Goal: Transaction & Acquisition: Purchase product/service

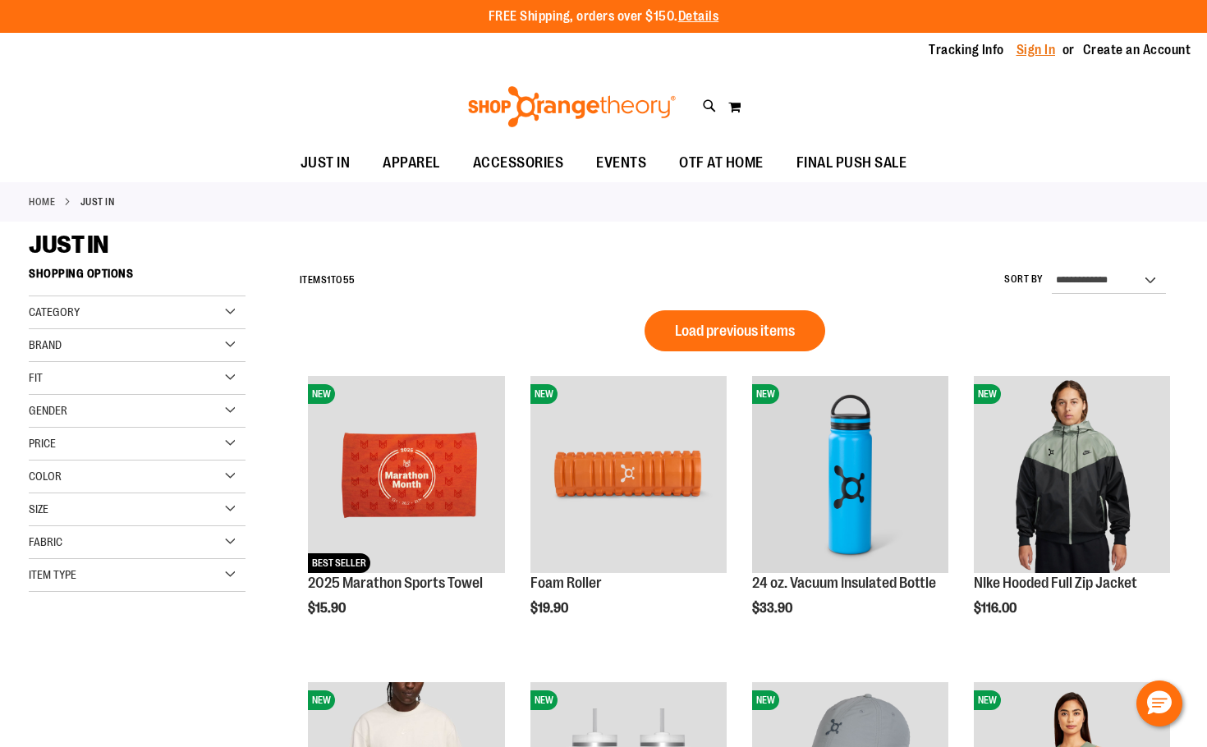
type input "**********"
click at [1050, 53] on link "Sign In" at bounding box center [1035, 50] width 39 height 18
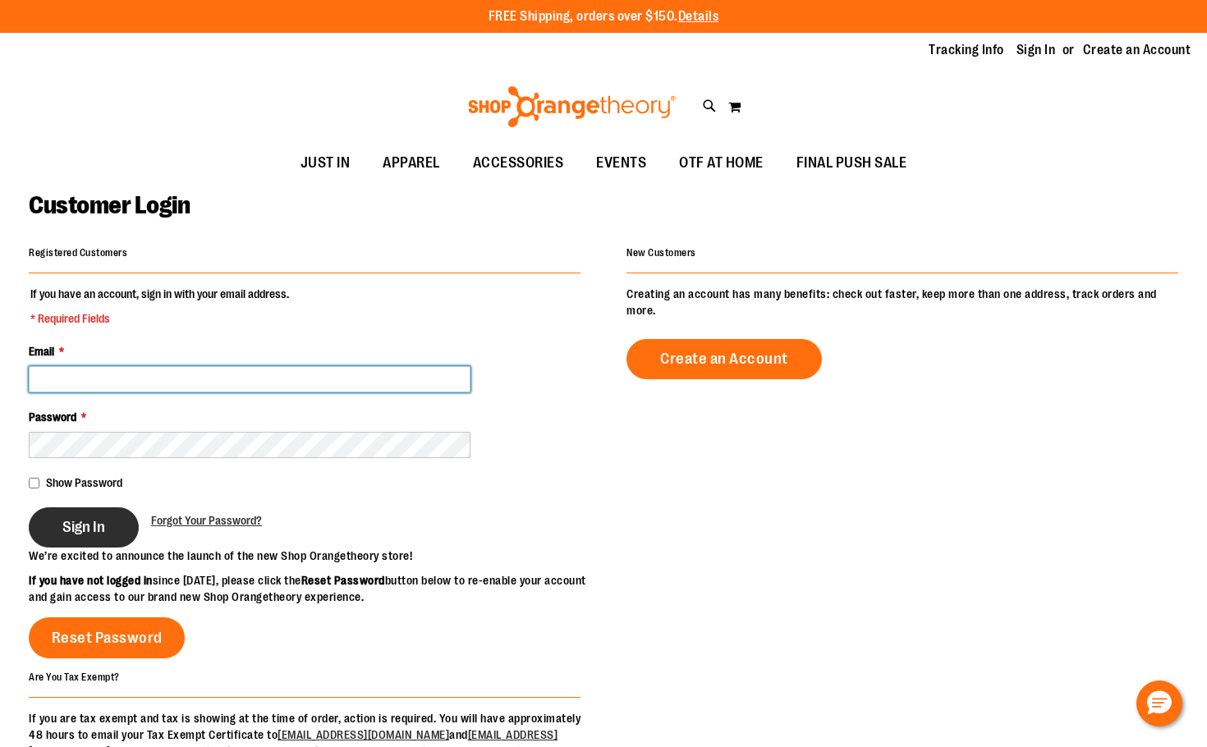
type input "**********"
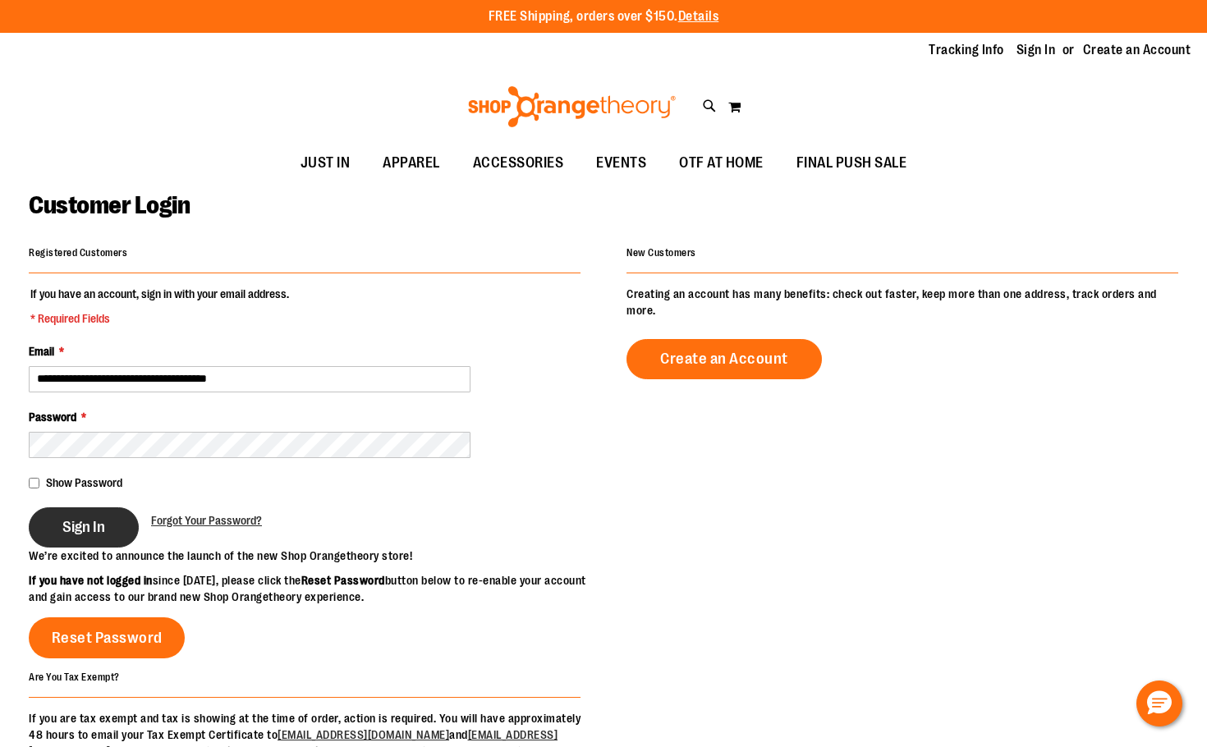
type input "**********"
click at [112, 534] on button "Sign In" at bounding box center [84, 527] width 110 height 40
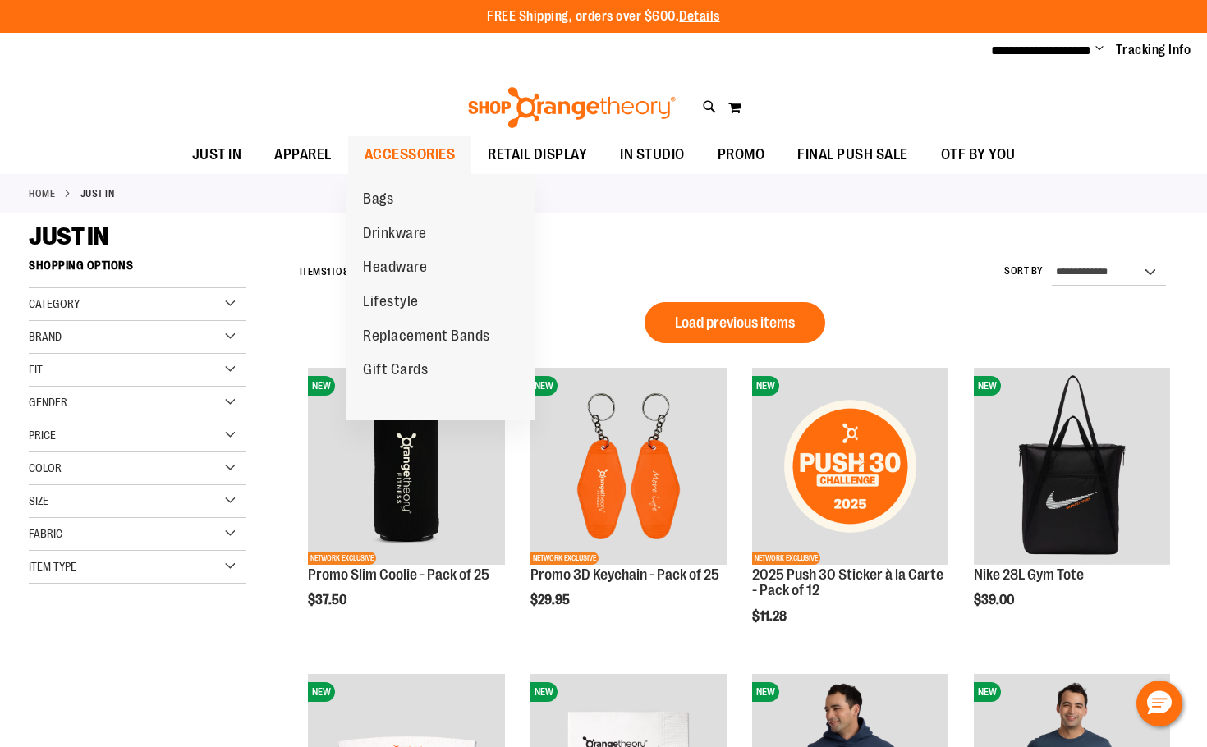
type input "**********"
click at [386, 148] on span "ACCESSORIES" at bounding box center [409, 154] width 91 height 37
click at [404, 159] on span "ACCESSORIES" at bounding box center [409, 154] width 91 height 37
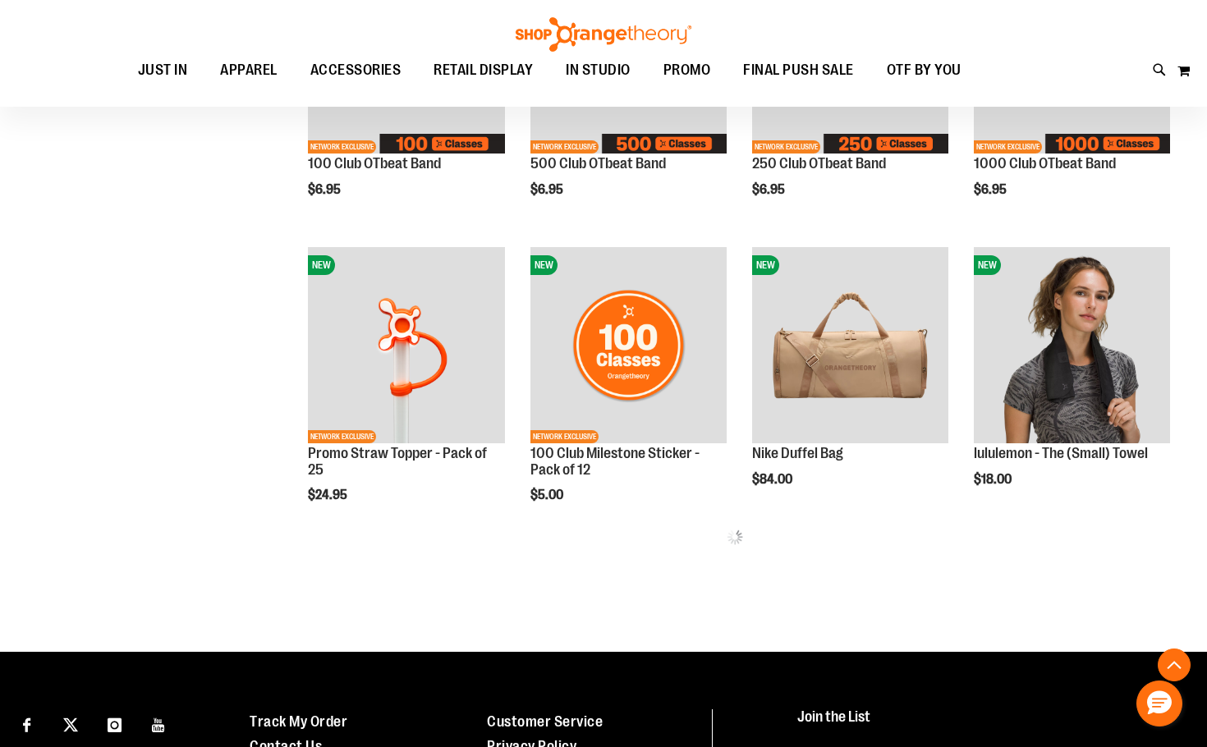
scroll to position [738, 0]
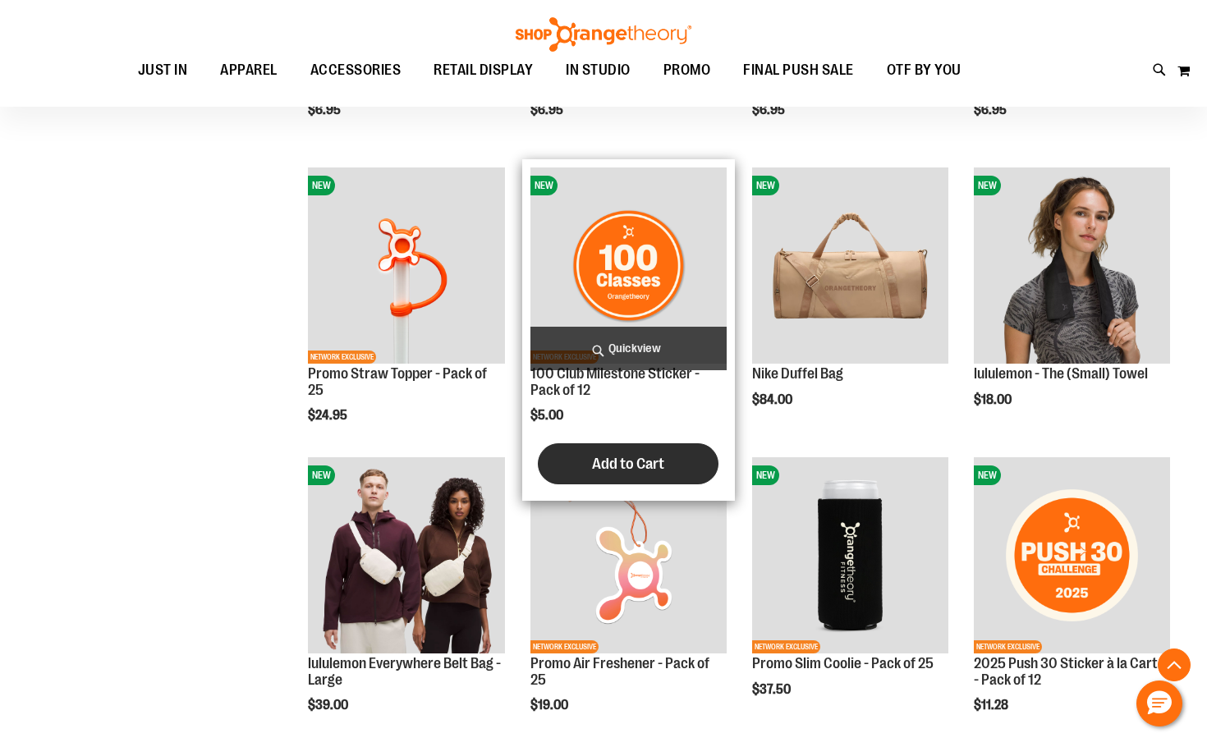
type input "**********"
click at [643, 460] on span "Add to Cart" at bounding box center [628, 464] width 72 height 18
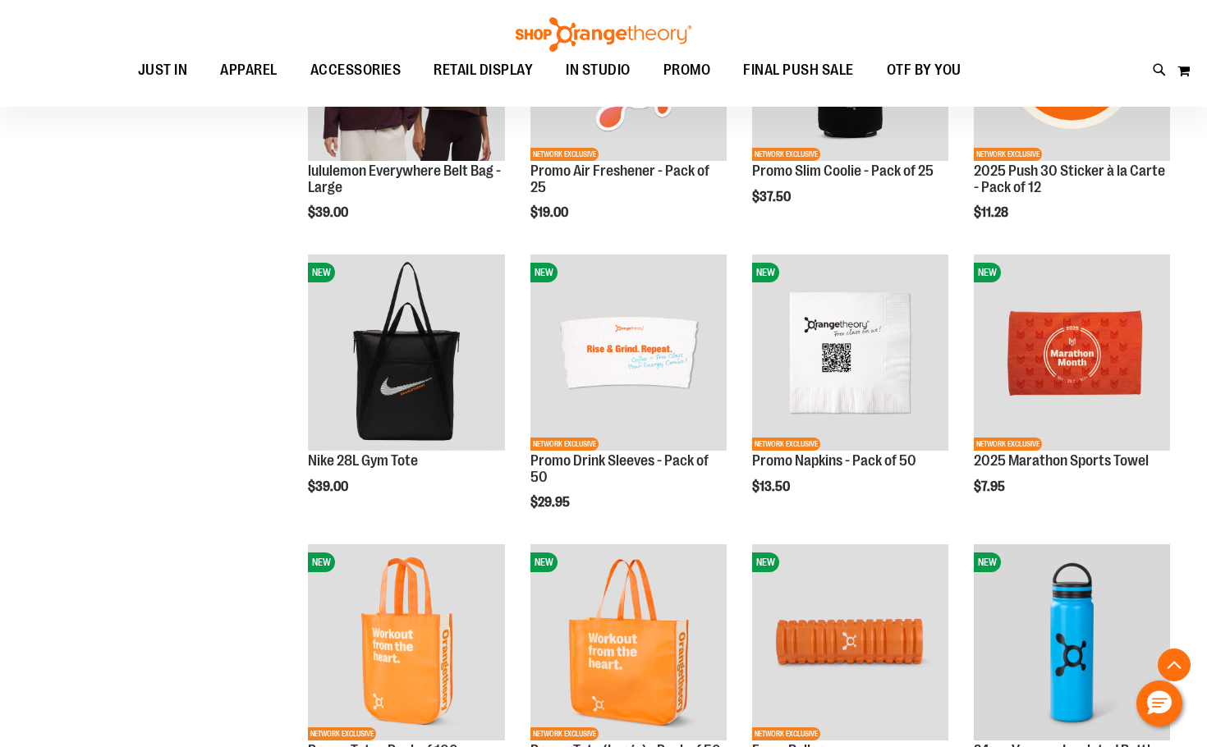
scroll to position [1395, 0]
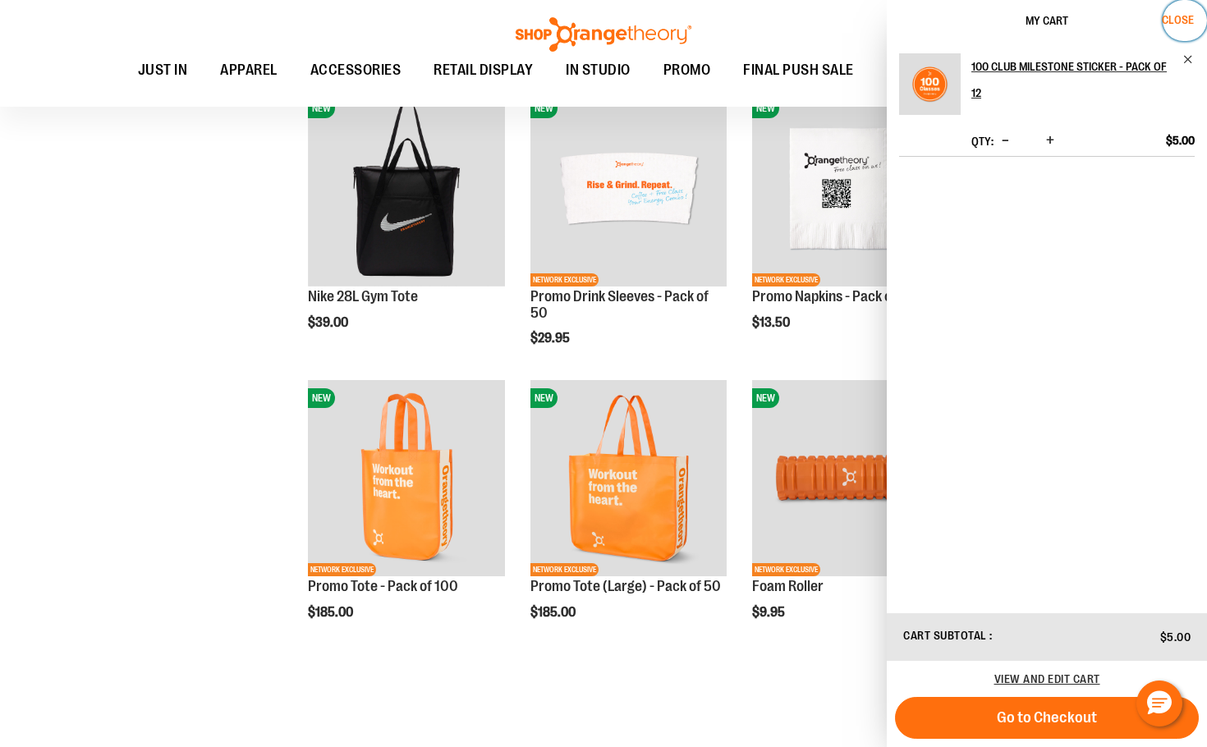
click at [1166, 15] on span "Close" at bounding box center [1178, 19] width 32 height 13
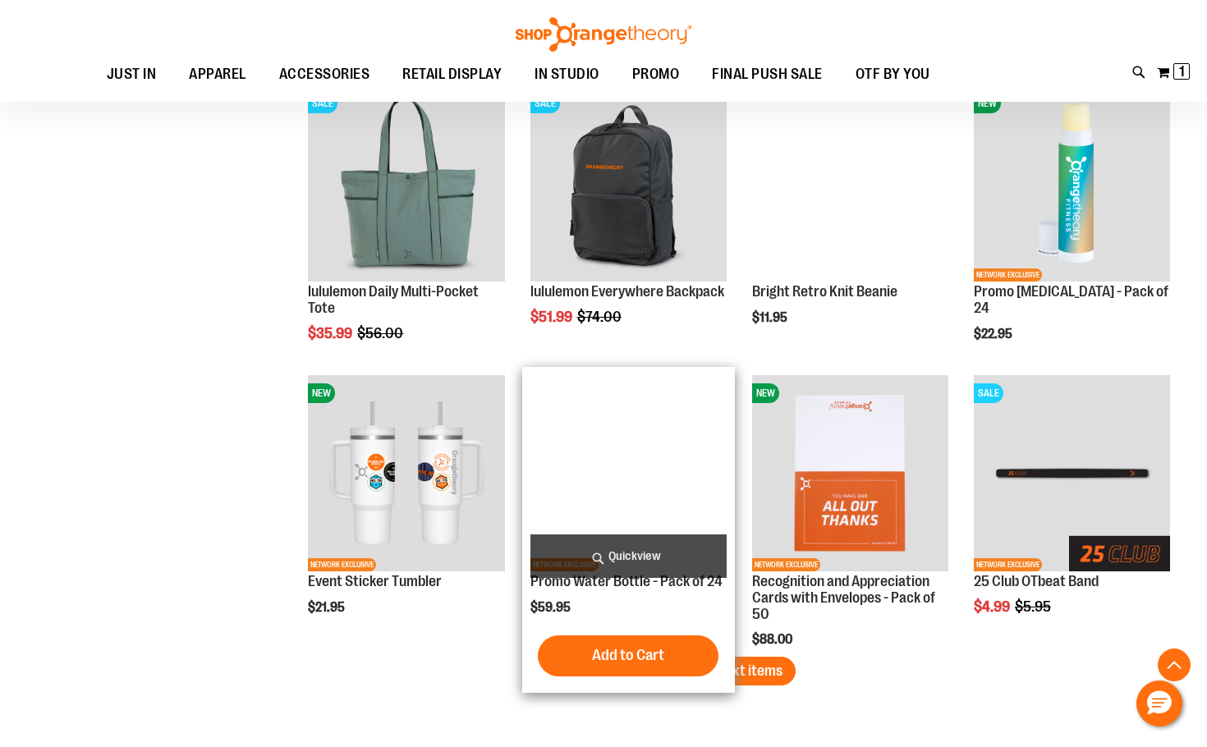
scroll to position [2298, 0]
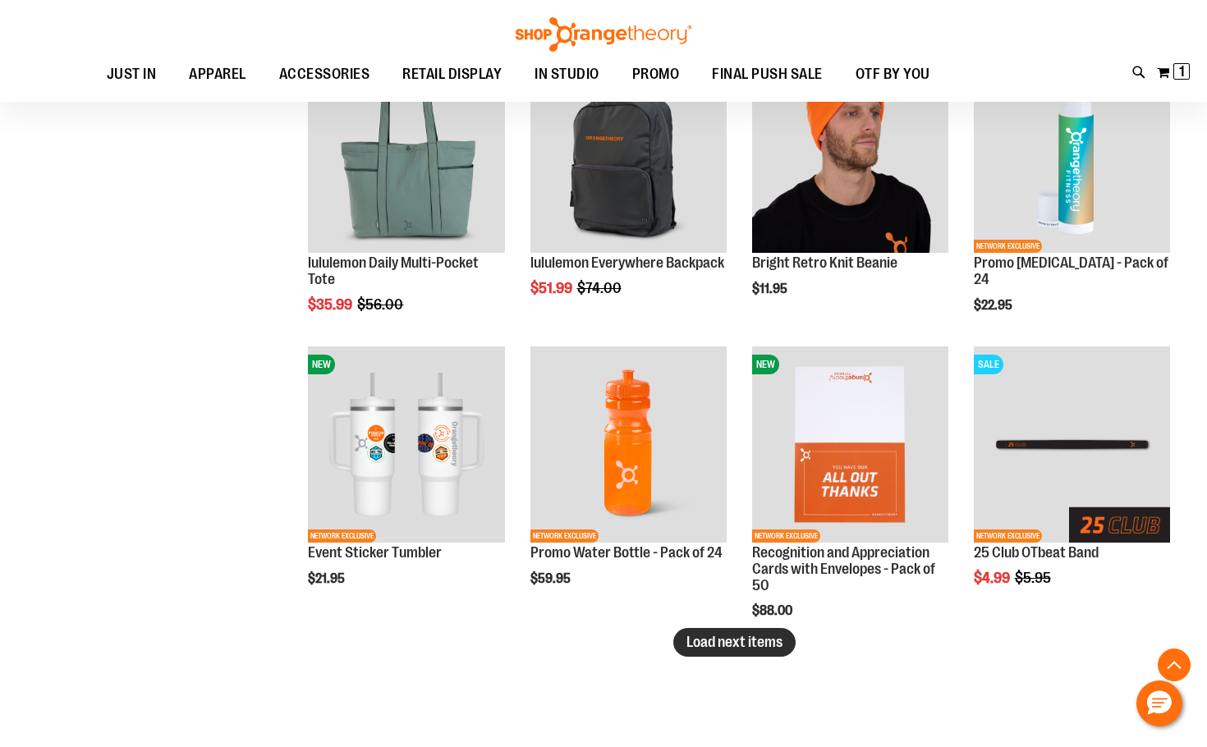
click at [717, 640] on span "Load next items" at bounding box center [734, 642] width 96 height 16
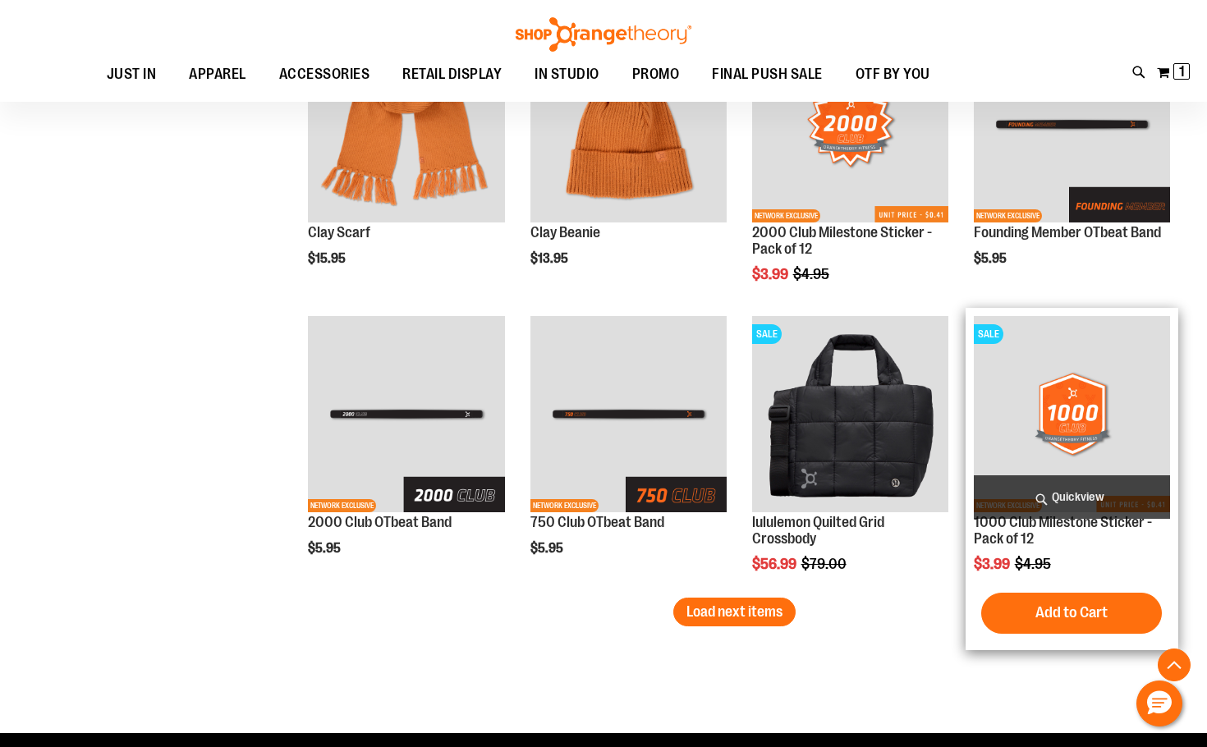
scroll to position [3201, 0]
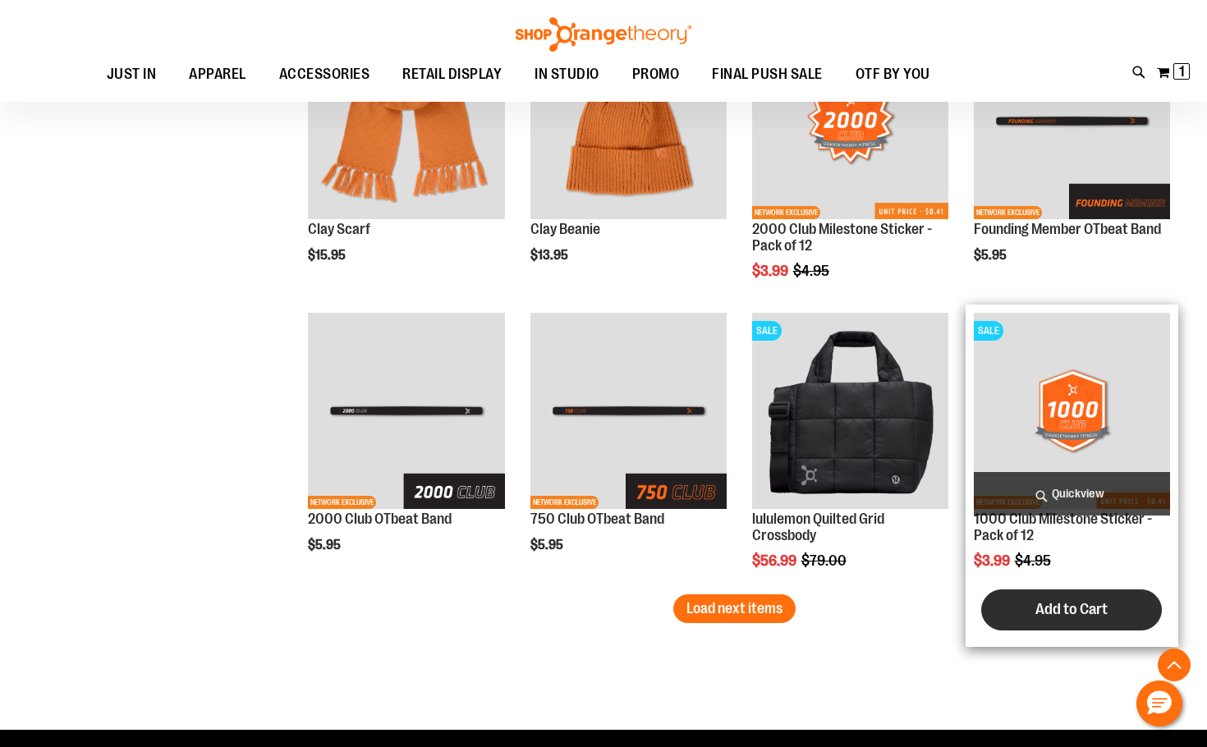
click at [1078, 607] on span "Add to Cart" at bounding box center [1071, 609] width 72 height 18
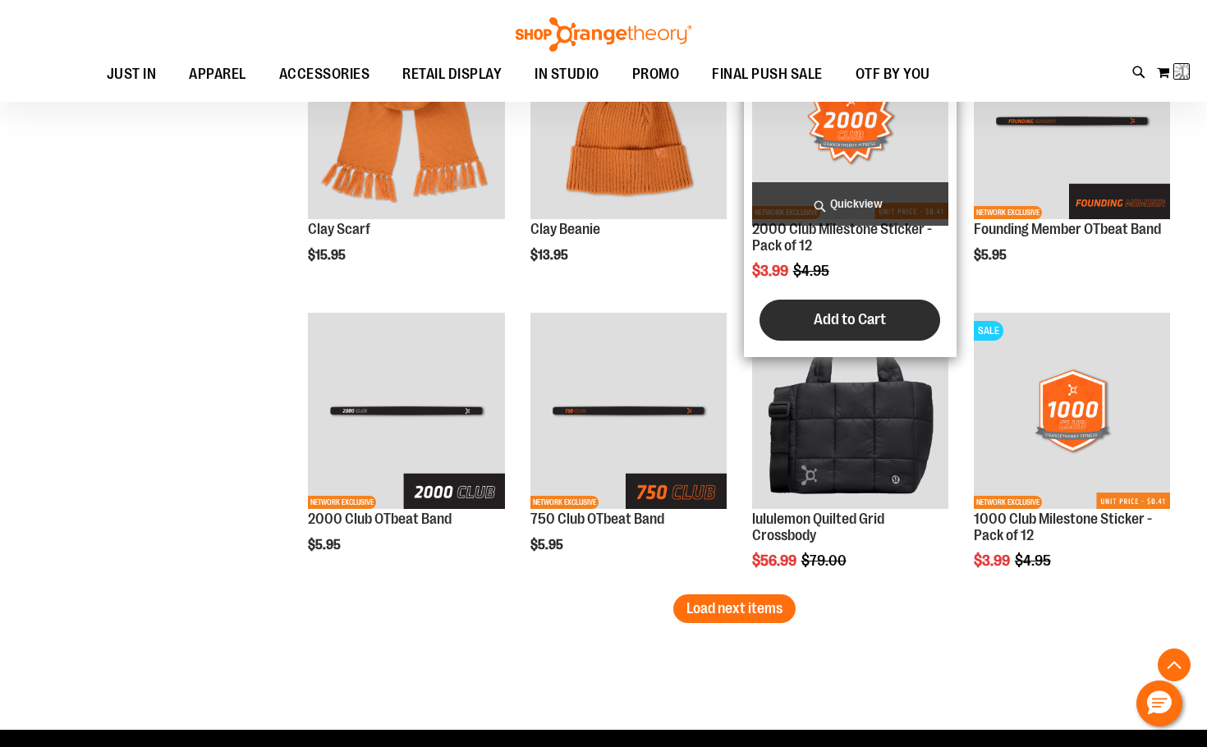
click at [870, 324] on span "Add to Cart" at bounding box center [849, 319] width 72 height 18
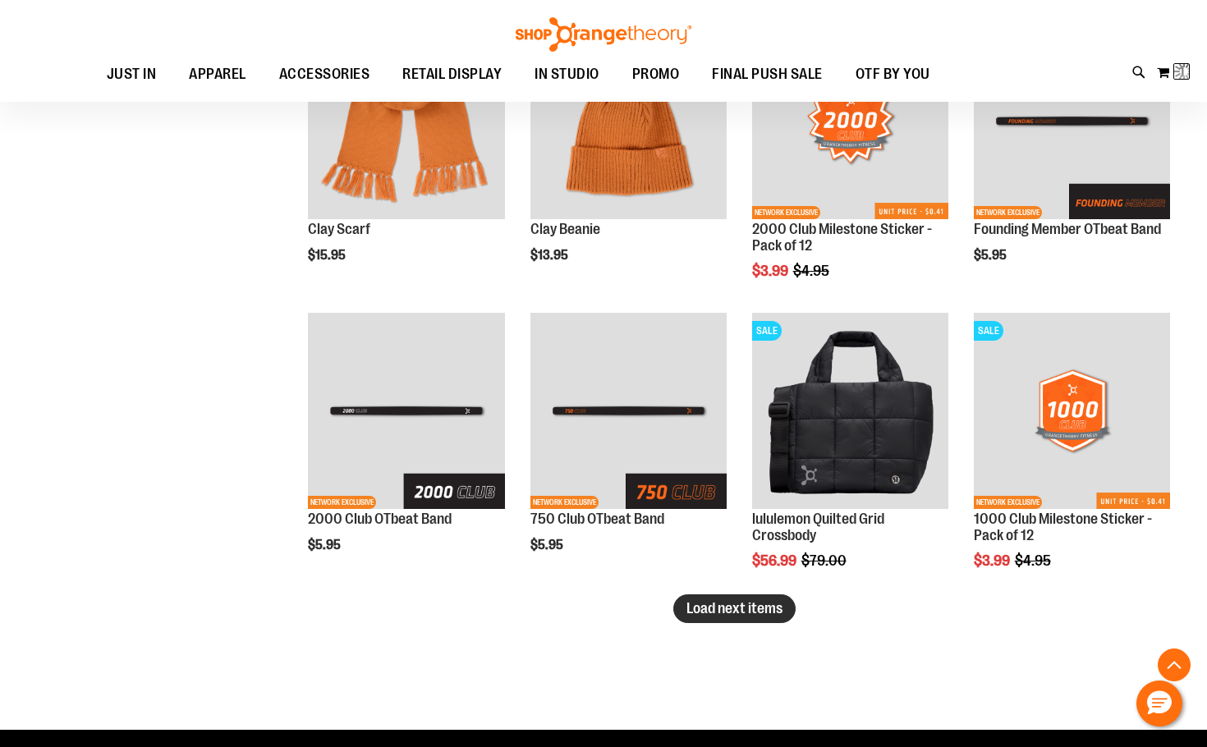
click at [720, 607] on span "Load next items" at bounding box center [734, 608] width 96 height 16
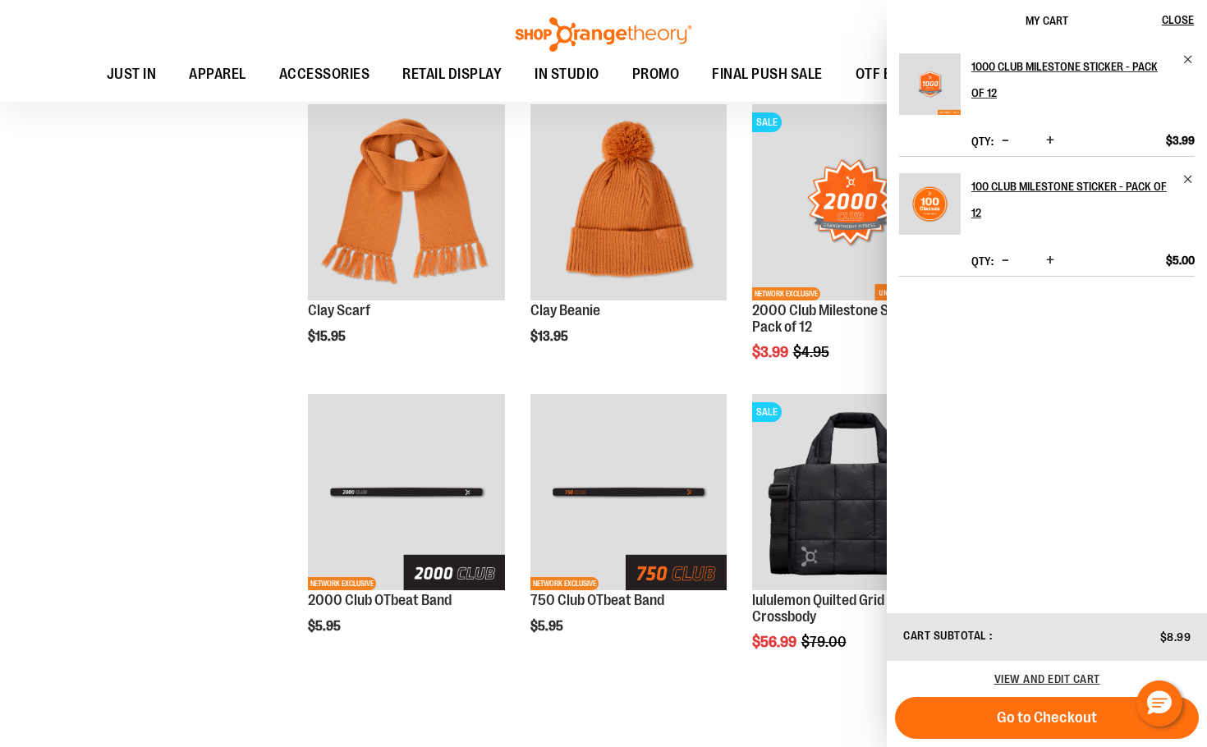
scroll to position [3119, 0]
click at [1176, 11] on button "Close" at bounding box center [1184, 20] width 44 height 41
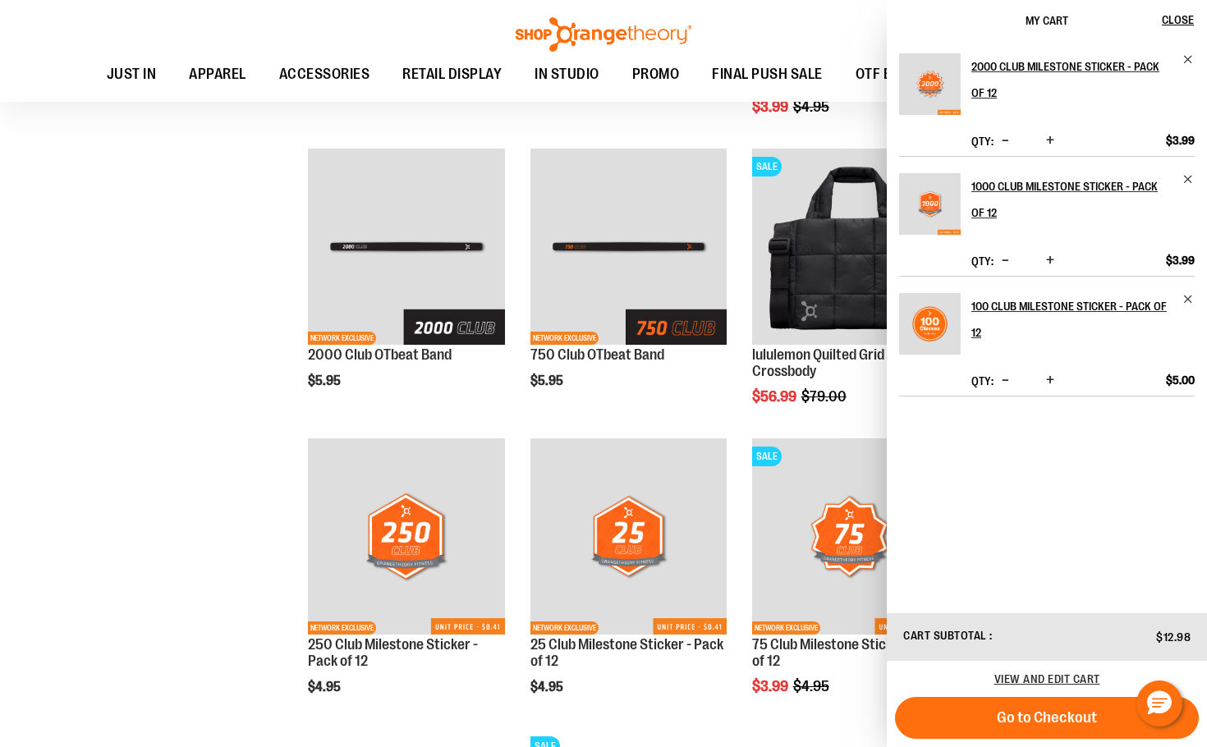
scroll to position [3529, 0]
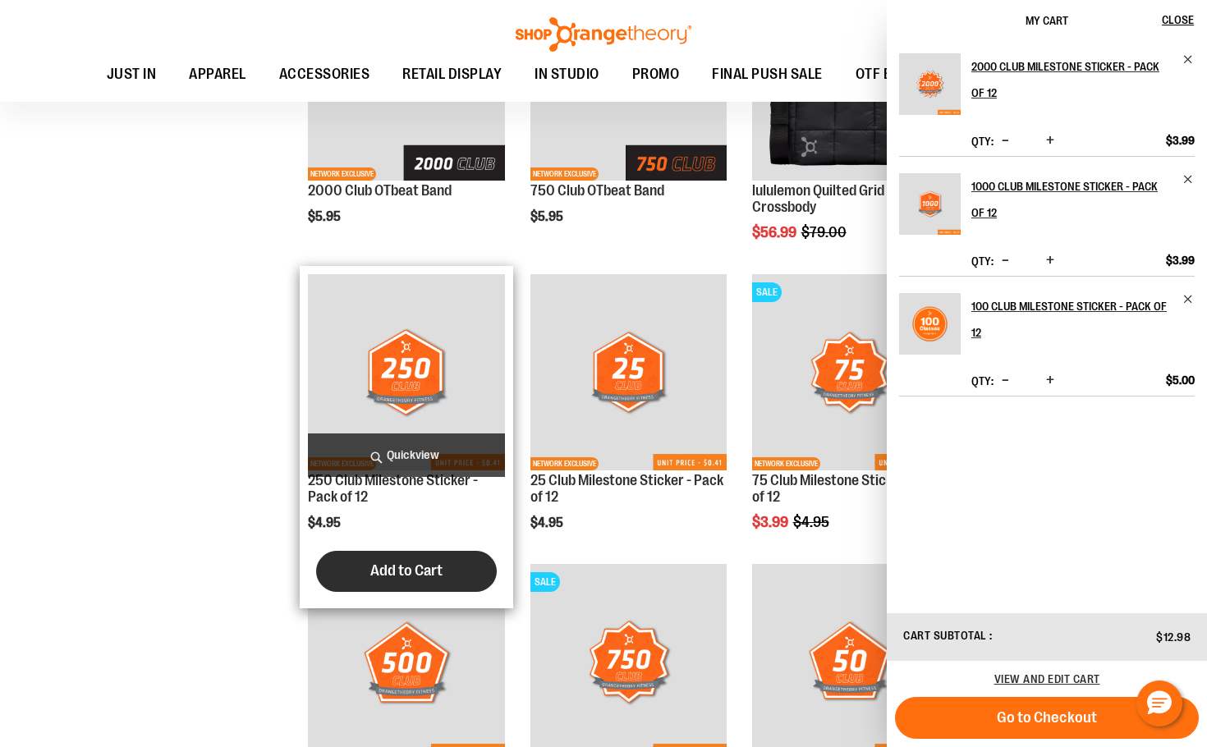
click at [420, 582] on button "Add to Cart" at bounding box center [406, 571] width 181 height 41
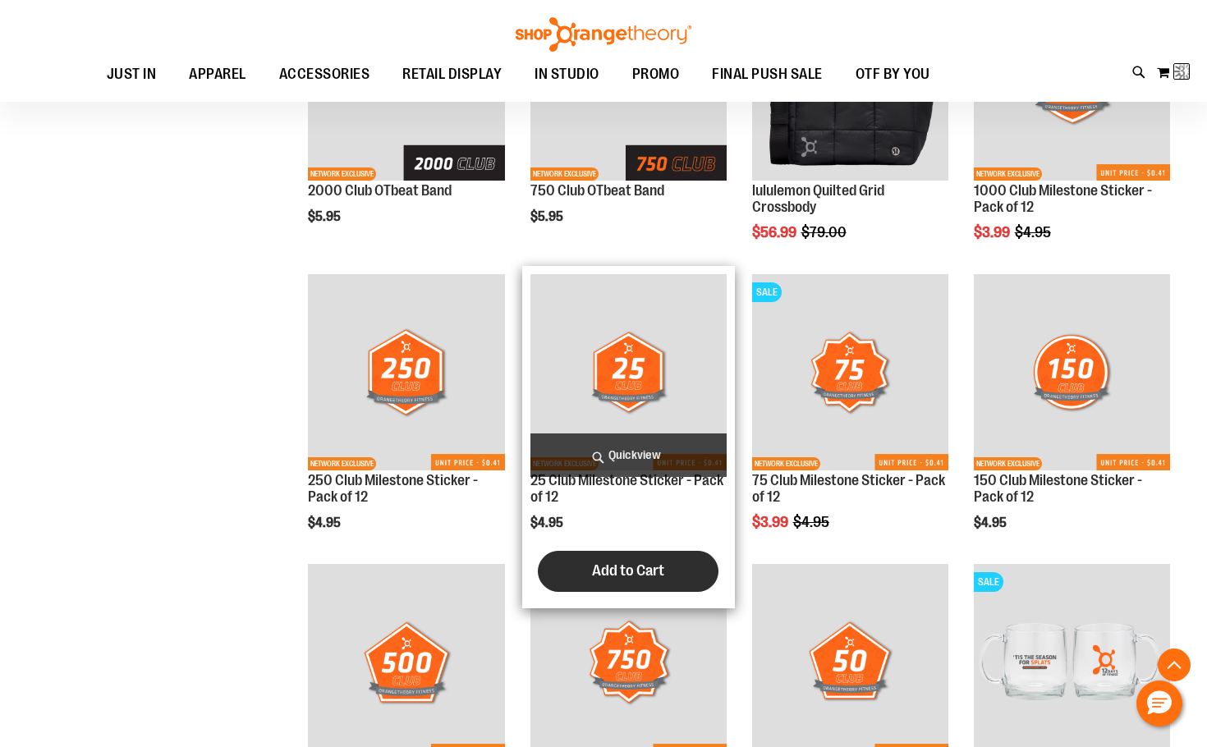
click at [635, 562] on span "Add to Cart" at bounding box center [628, 570] width 72 height 18
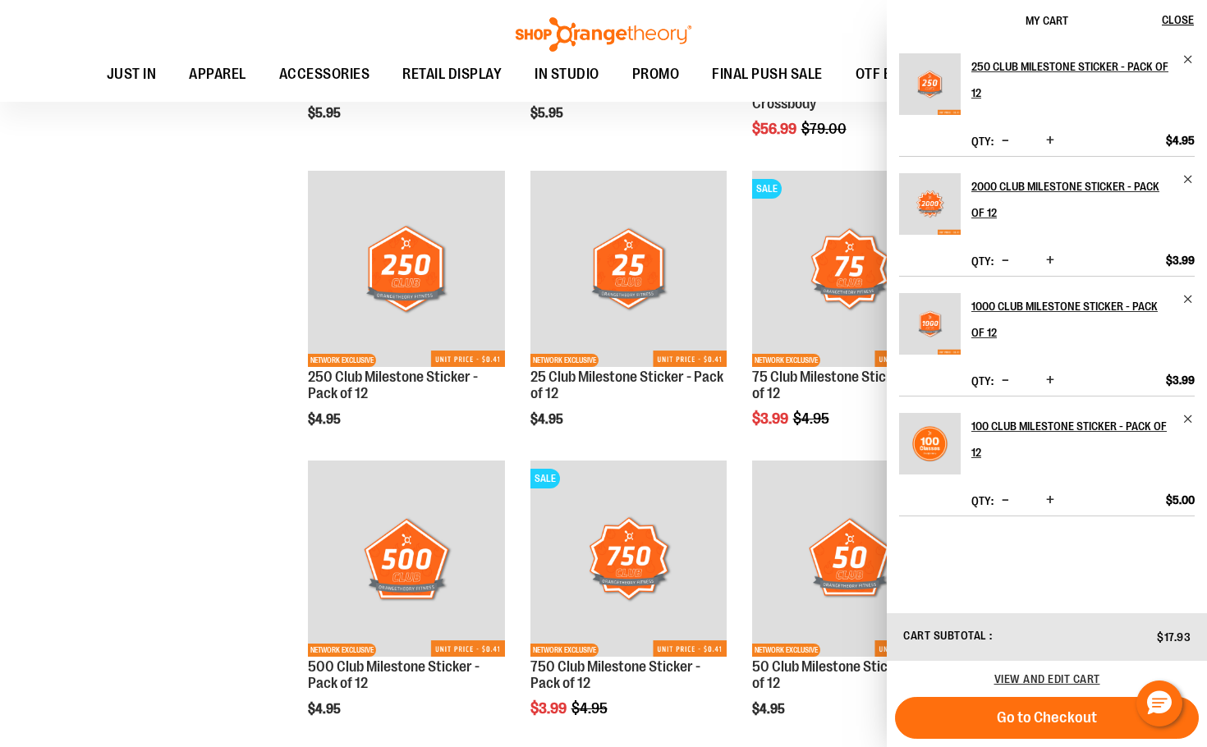
scroll to position [3693, 0]
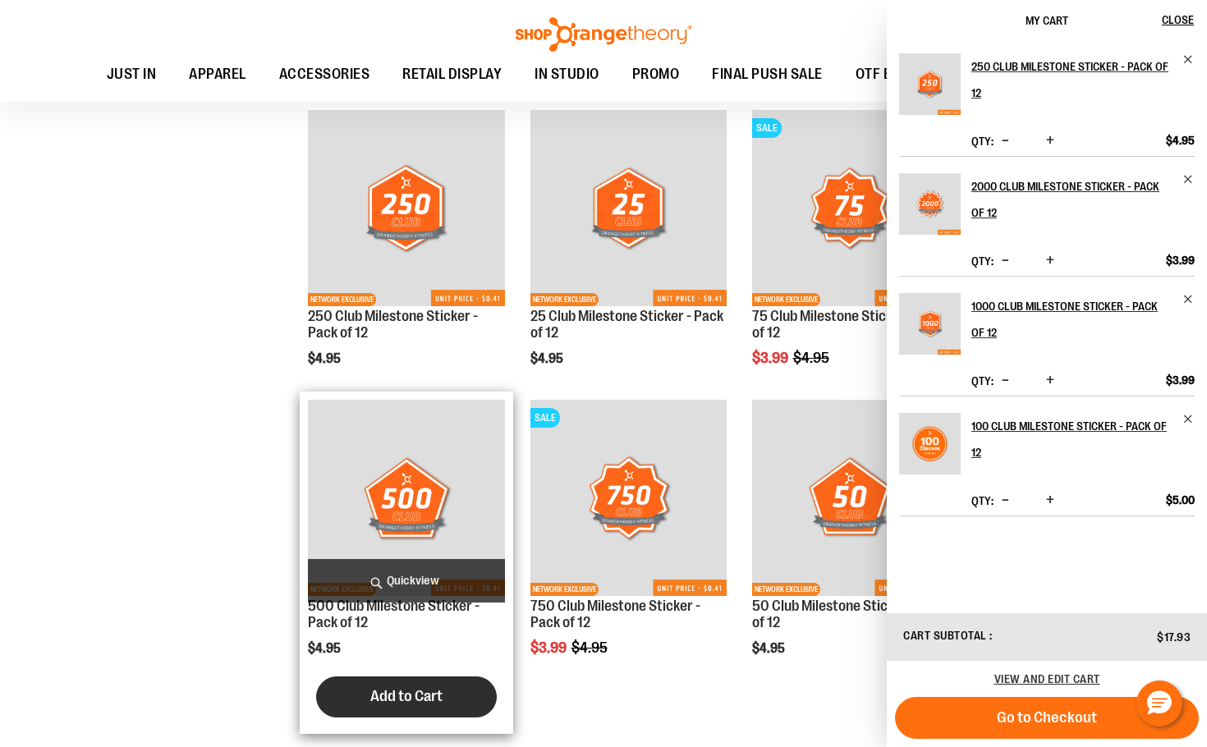
click at [423, 690] on span "Add to Cart" at bounding box center [406, 696] width 72 height 18
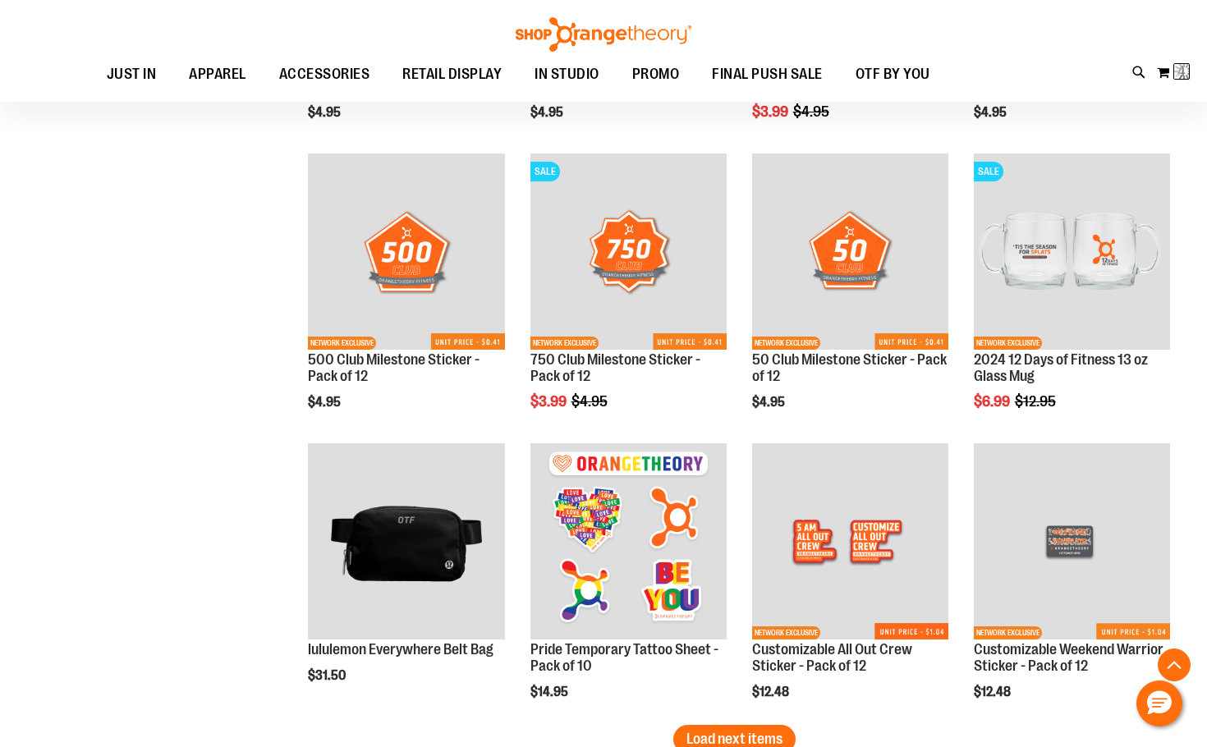
scroll to position [4021, 0]
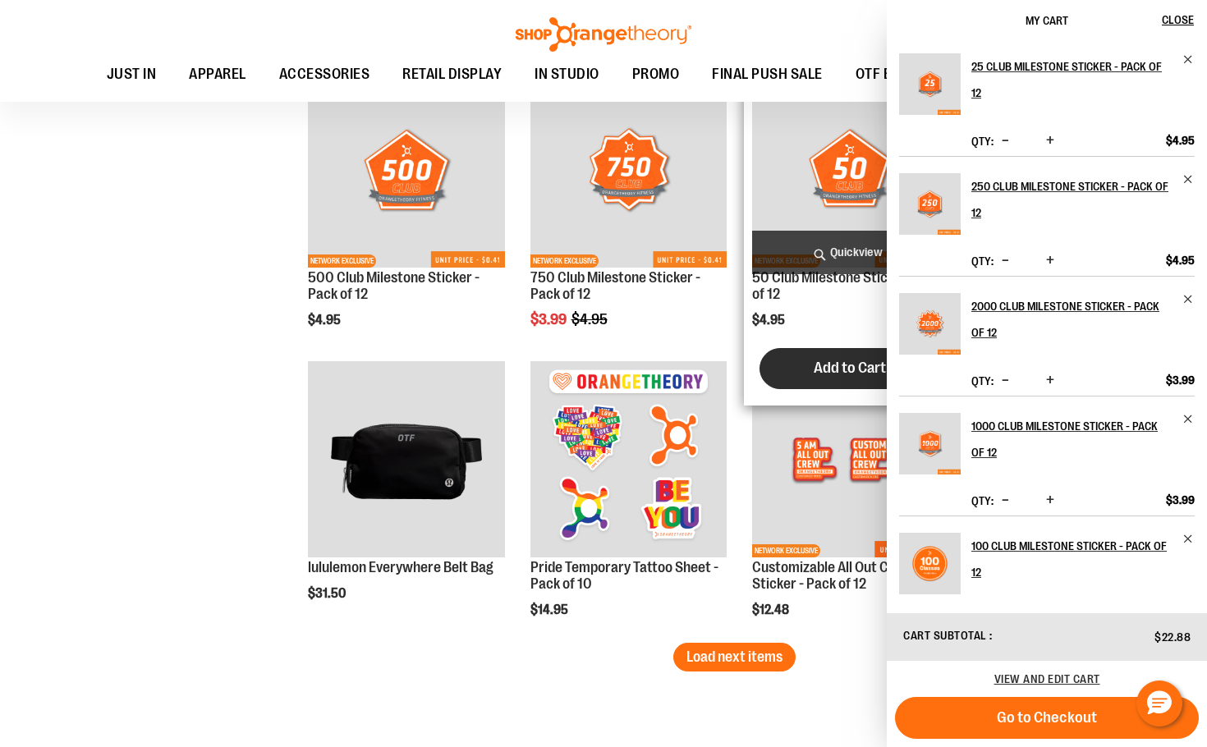
click at [863, 360] on span "Add to Cart" at bounding box center [849, 368] width 72 height 18
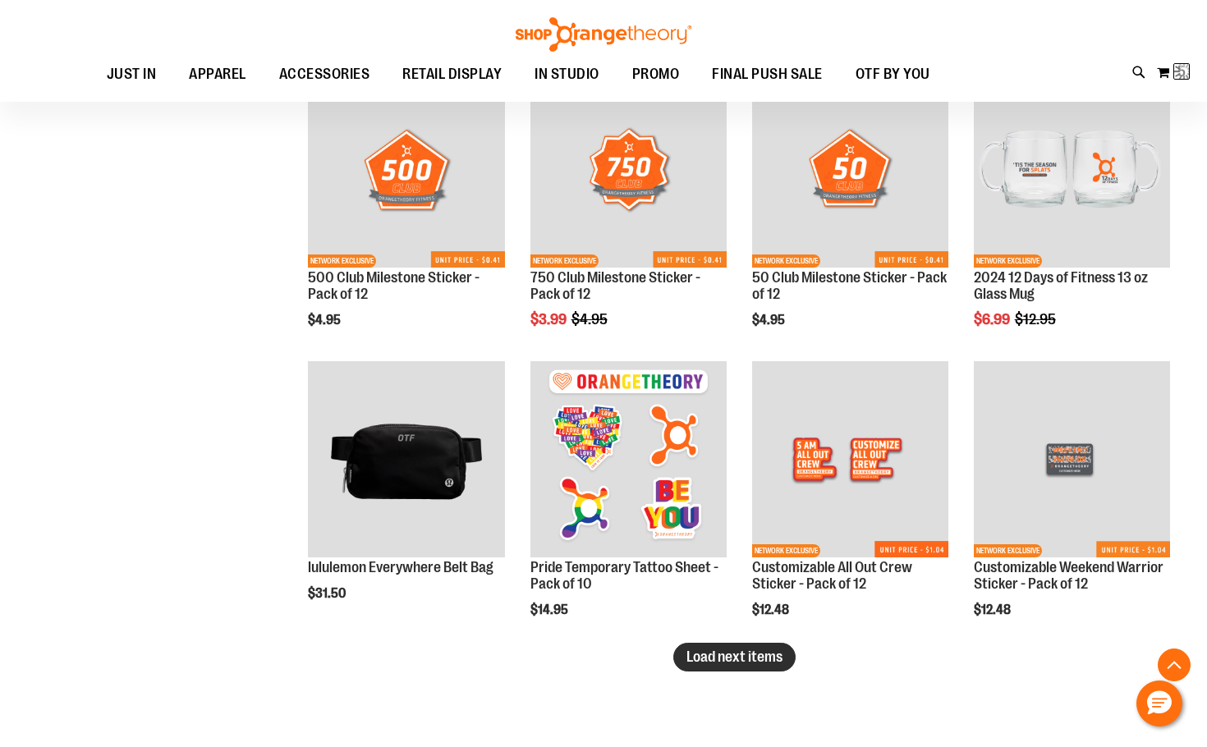
click at [750, 659] on span "Load next items" at bounding box center [734, 656] width 96 height 16
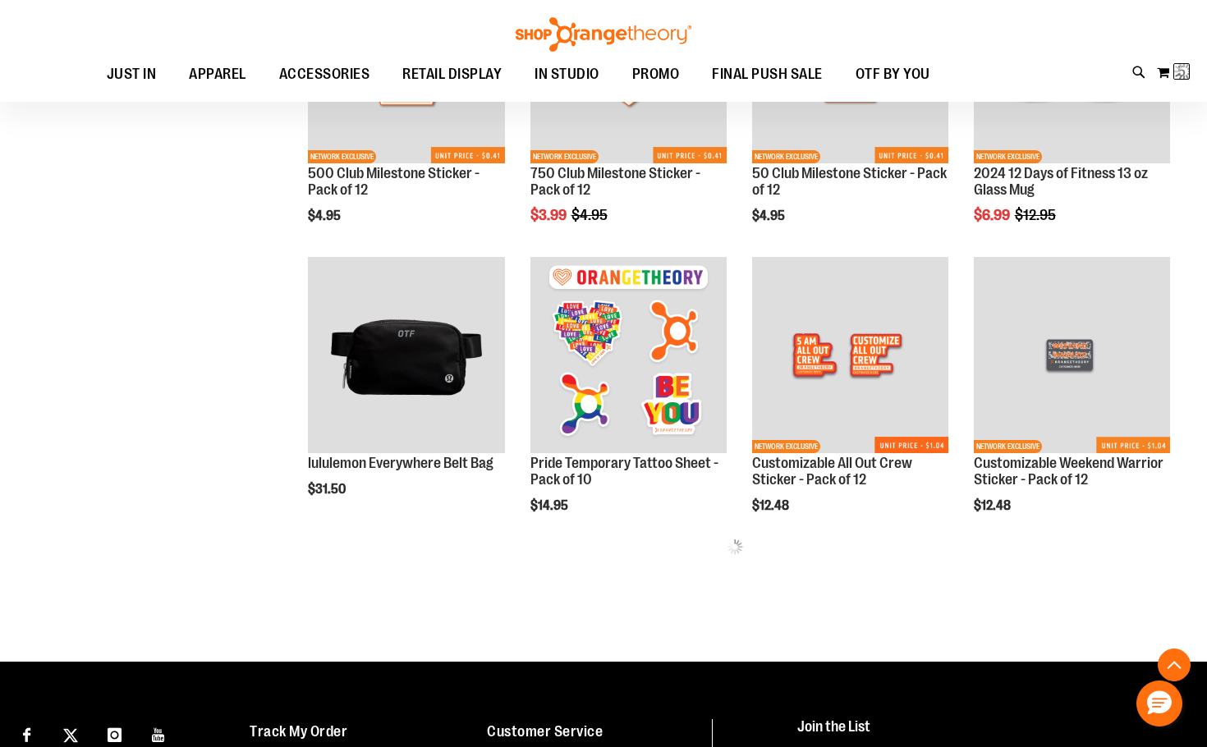
scroll to position [4186, 0]
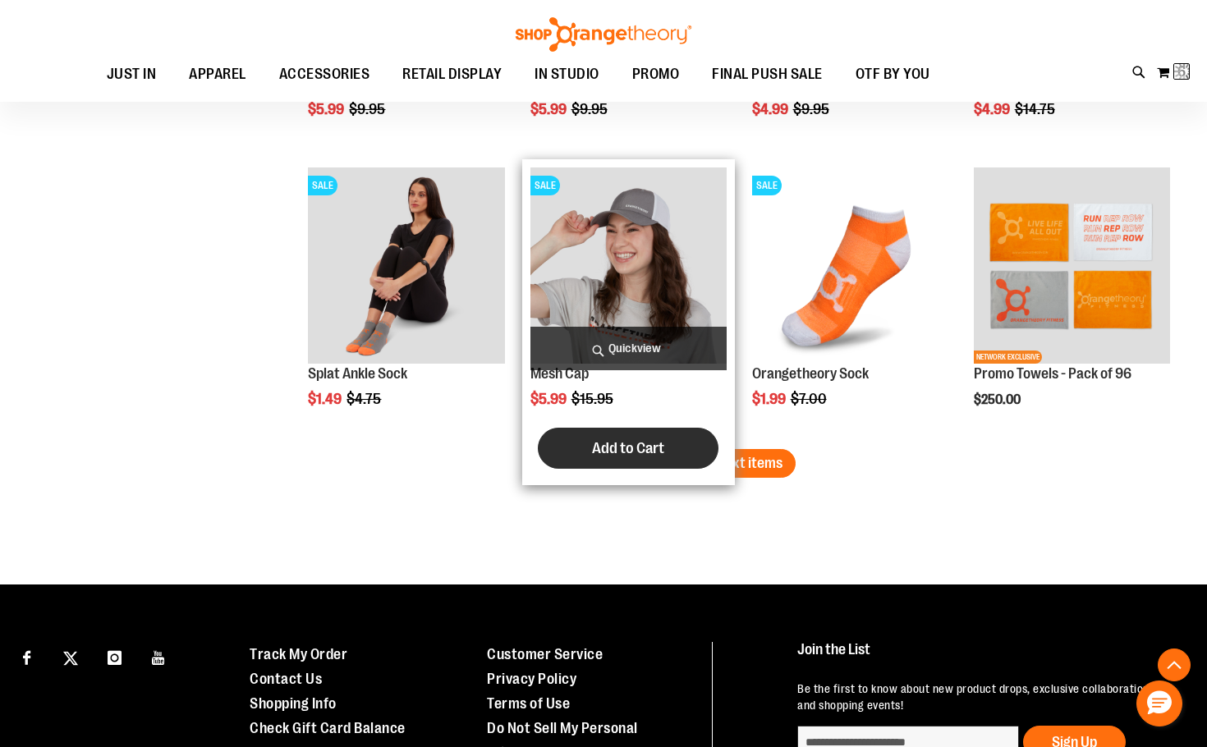
scroll to position [5089, 0]
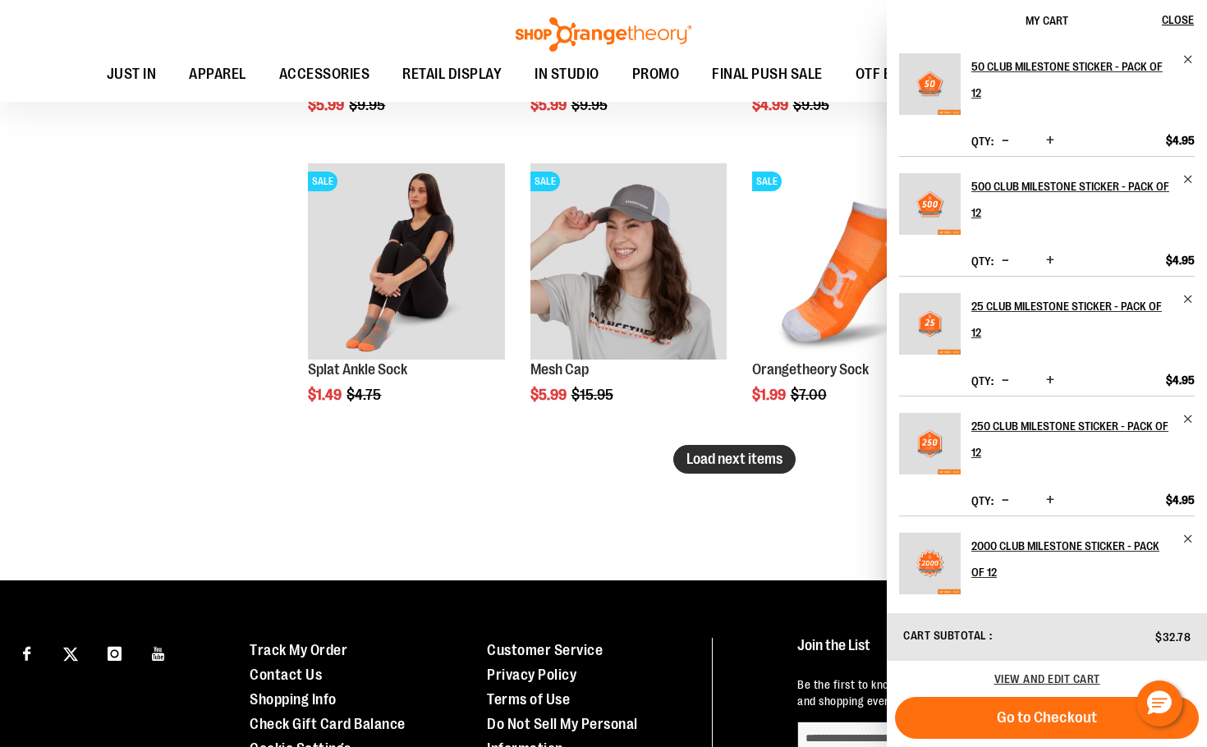
click at [768, 468] on button "Load next items" at bounding box center [734, 459] width 122 height 29
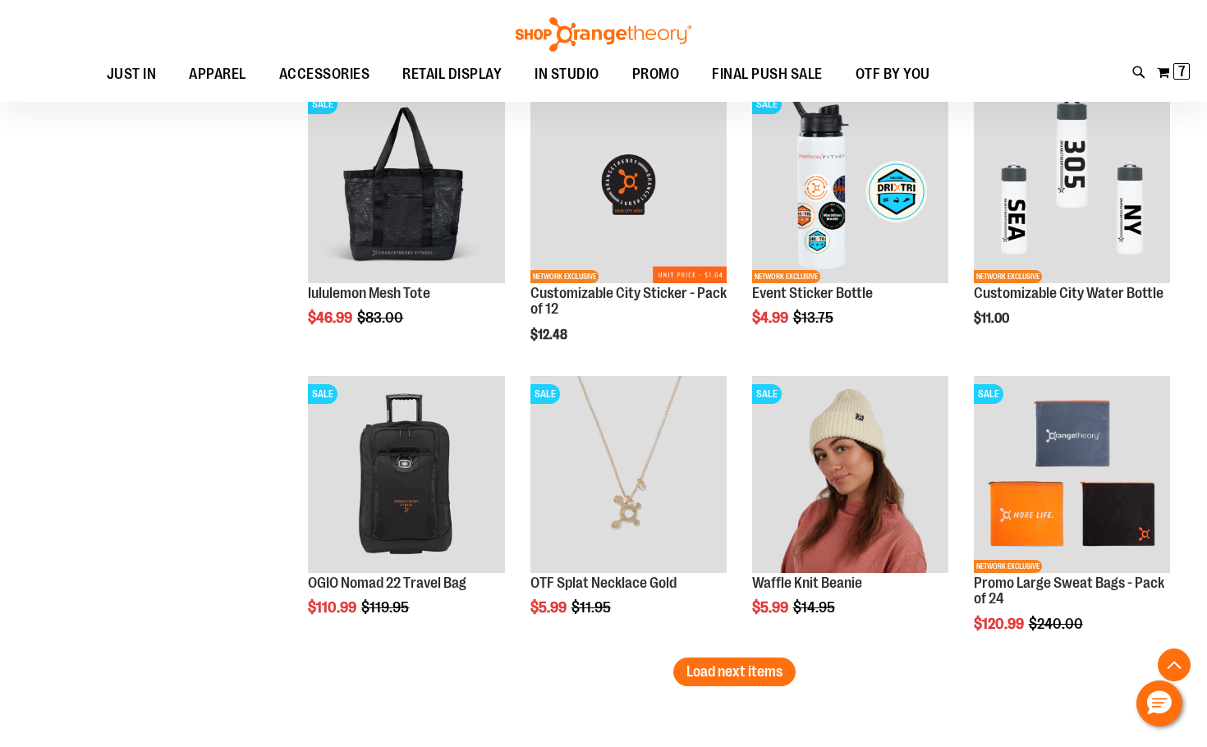
scroll to position [5992, 0]
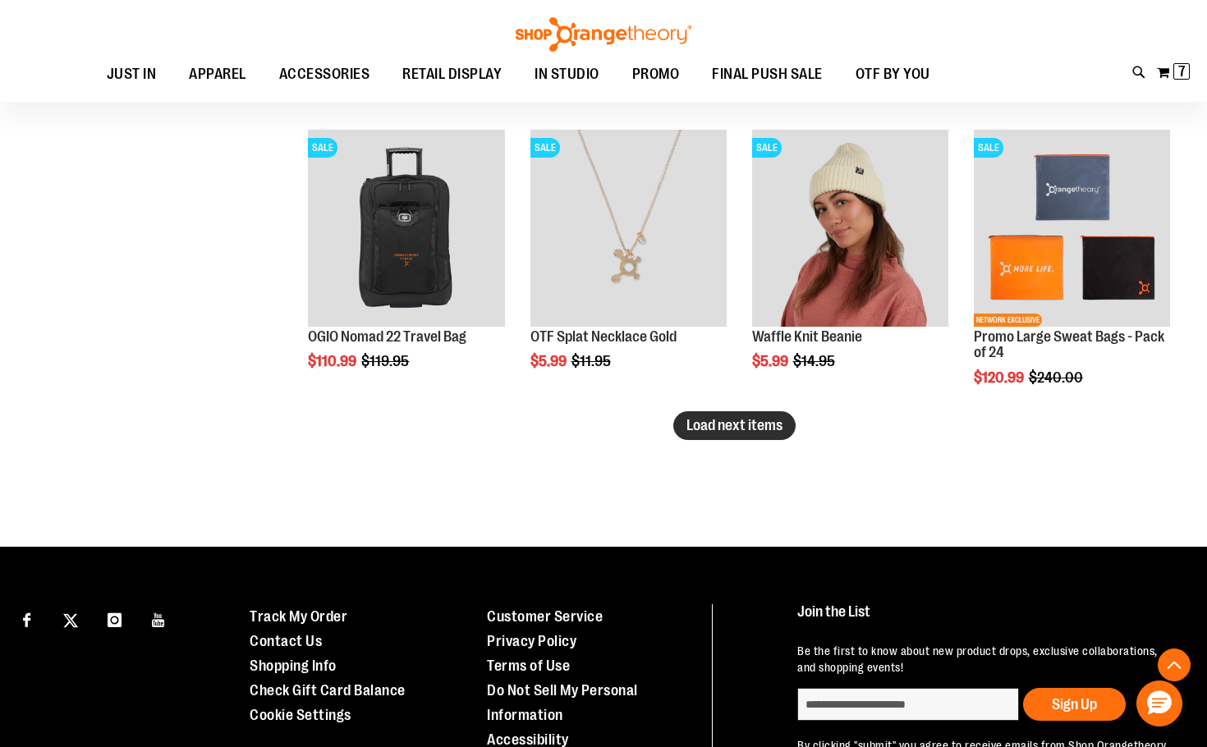
click at [694, 433] on span "Load next items" at bounding box center [734, 425] width 96 height 16
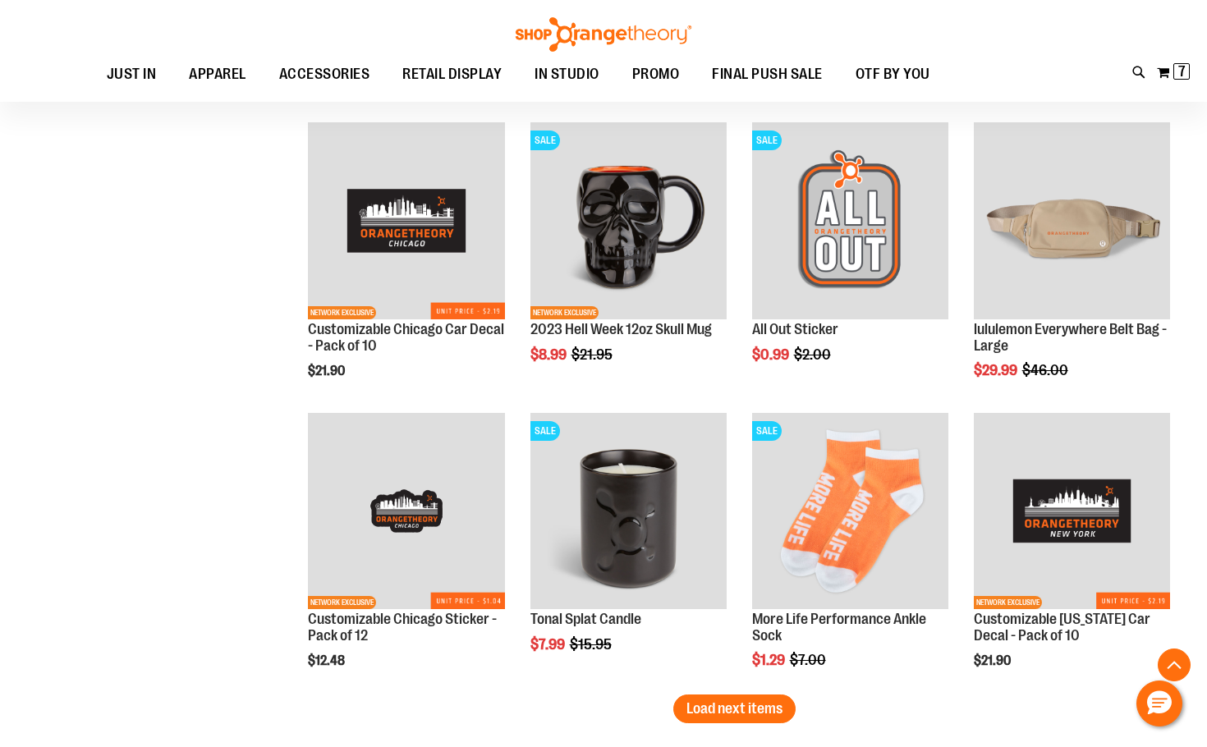
scroll to position [6730, 0]
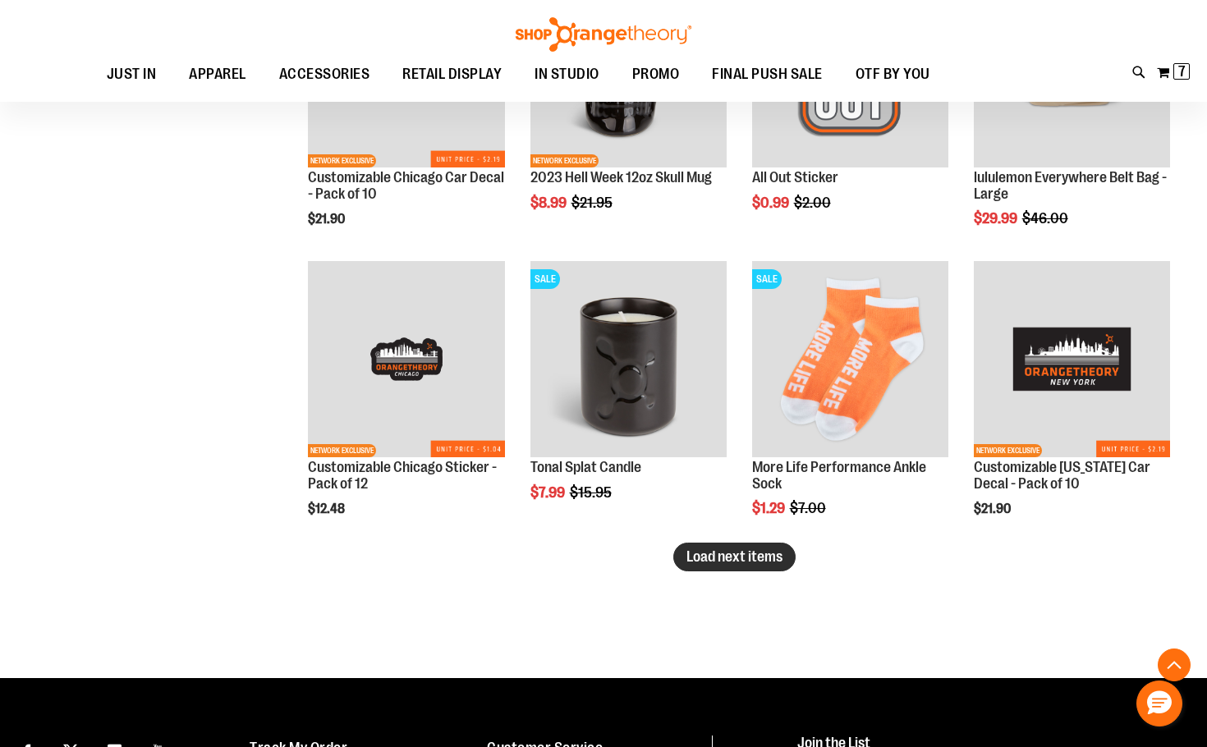
click at [713, 547] on button "Load next items" at bounding box center [734, 557] width 122 height 29
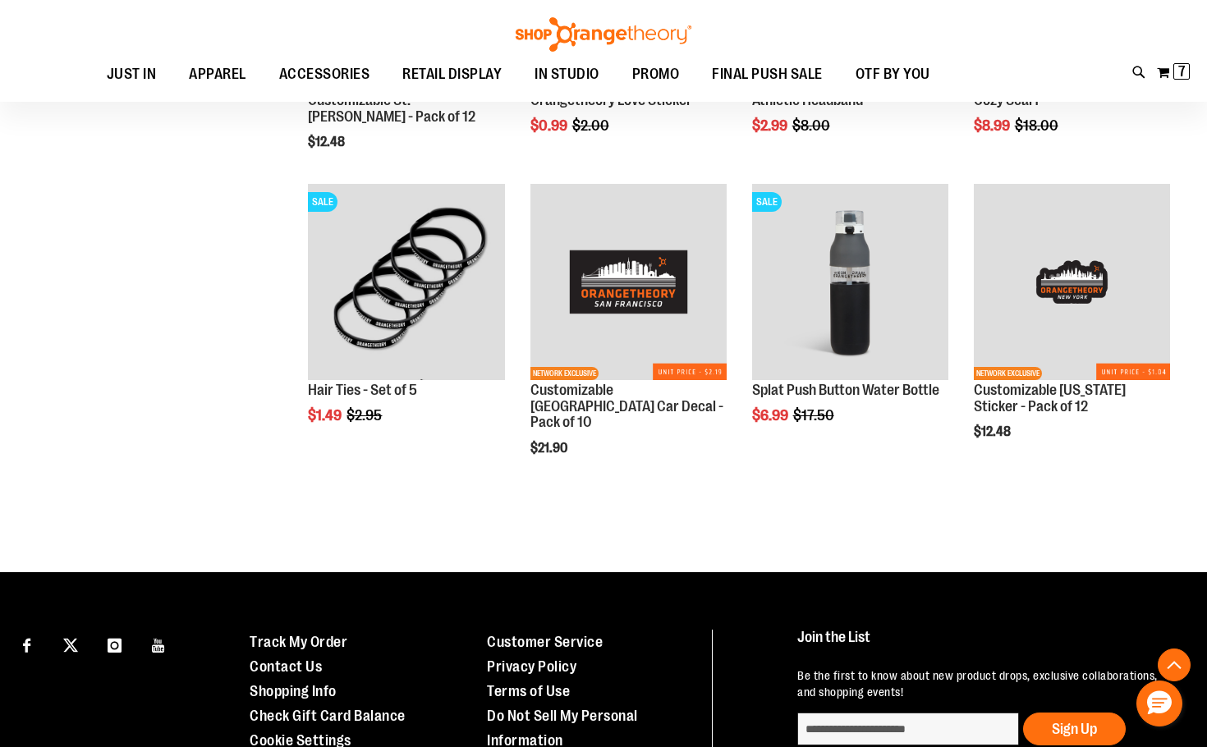
scroll to position [7141, 0]
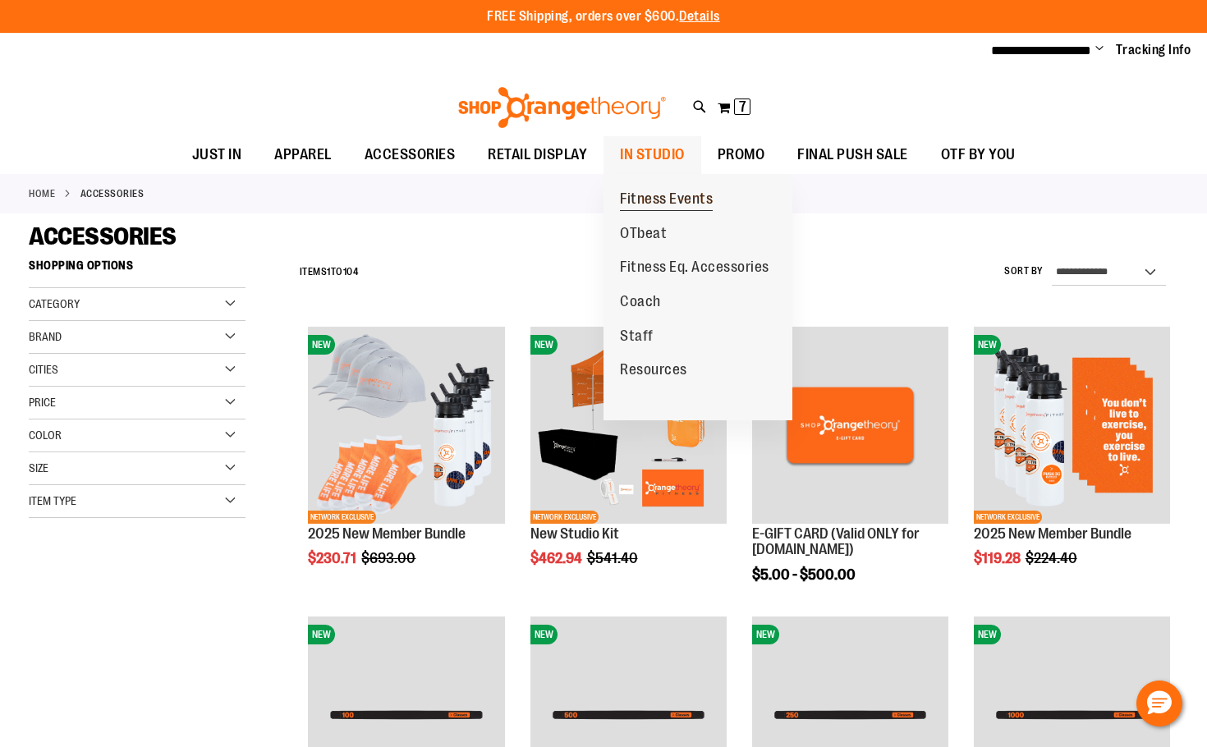
click at [653, 206] on span "Fitness Events" at bounding box center [666, 200] width 93 height 21
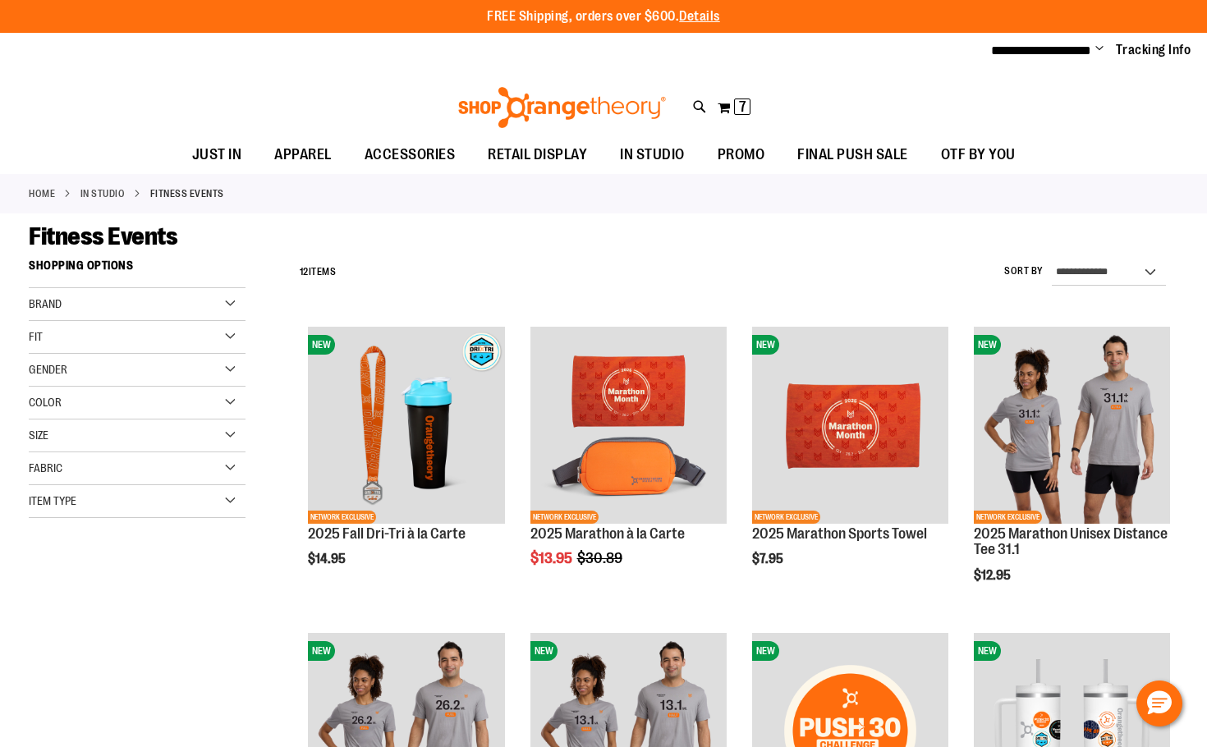
type input "**********"
click at [1102, 44] on span "Change" at bounding box center [1099, 50] width 8 height 16
click at [1008, 83] on link "My Account" at bounding box center [1041, 79] width 144 height 31
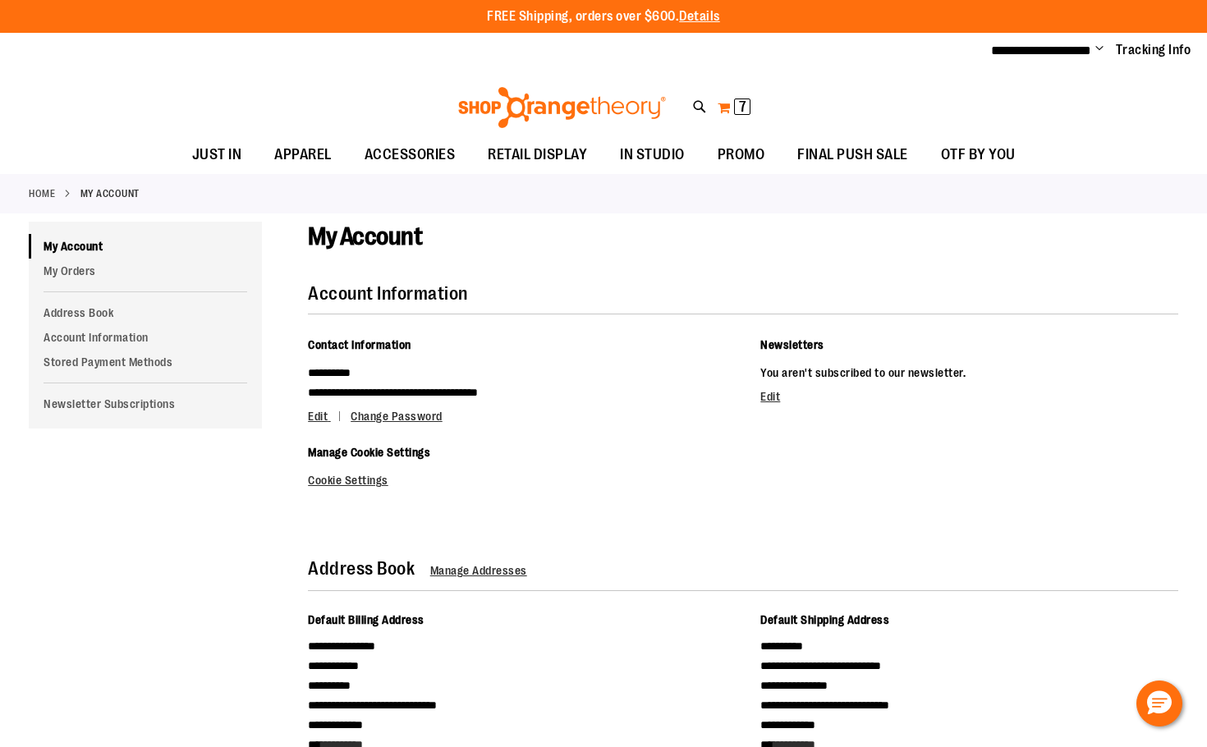
type input "**********"
click at [721, 112] on button "My Cart 7 7 items" at bounding box center [734, 107] width 34 height 26
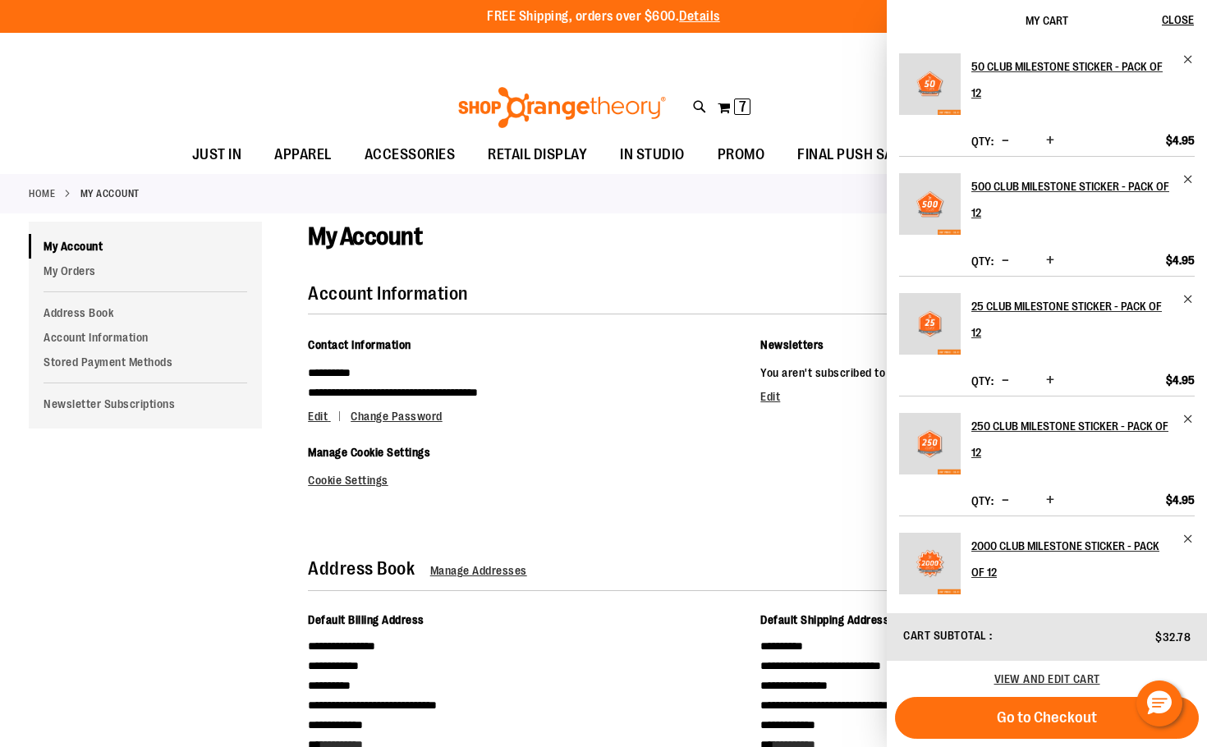
click at [599, 491] on div "**********" at bounding box center [743, 425] width 870 height 180
